Goal: Find specific page/section

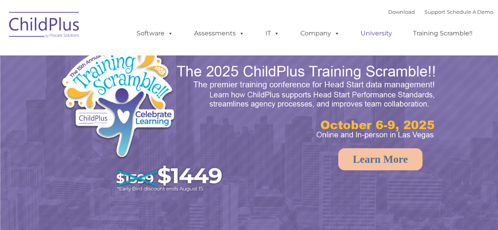
select select "MEDIUM"
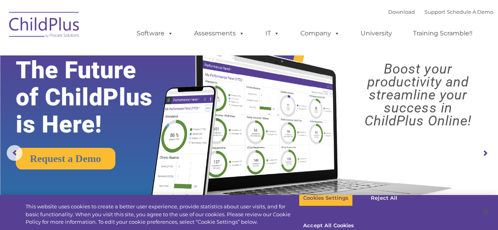
click at [485, 152] on rs-arrow at bounding box center [485, 154] width 16 height 16
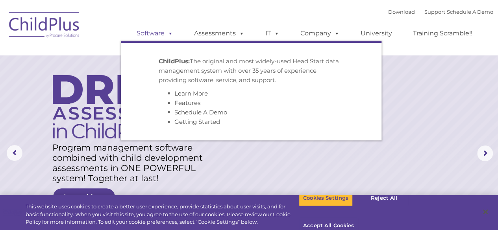
click at [165, 33] on span at bounding box center [169, 33] width 9 height 7
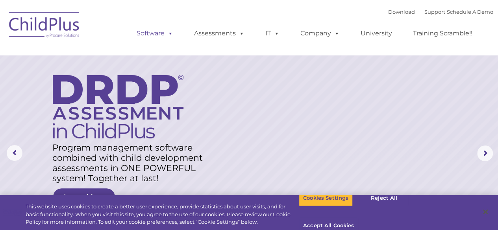
click at [165, 33] on span at bounding box center [169, 33] width 9 height 7
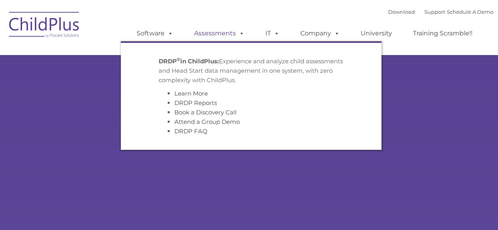
type input ""
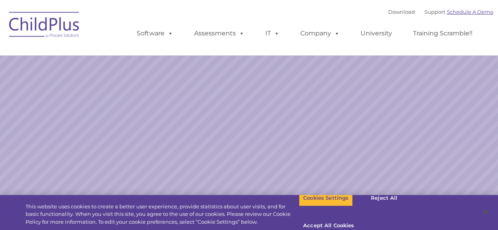
select select "MEDIUM"
